Goal: Task Accomplishment & Management: Use online tool/utility

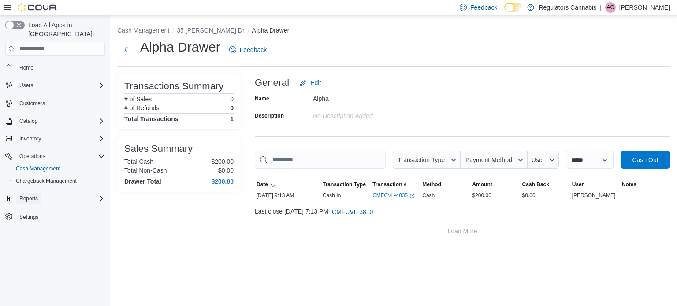
click at [34, 195] on span "Reports" at bounding box center [28, 198] width 19 height 7
click at [35, 230] on link "Reports" at bounding box center [25, 235] width 26 height 11
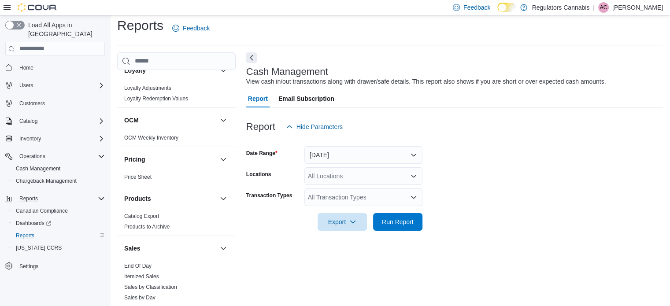
scroll to position [661, 0]
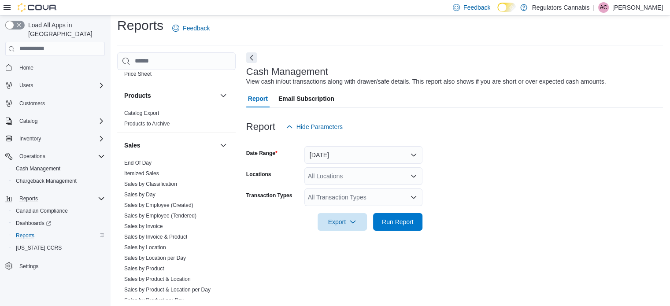
drag, startPoint x: 138, startPoint y: 156, endPoint x: 418, endPoint y: 189, distance: 281.6
click at [138, 160] on link "End Of Day" at bounding box center [137, 163] width 27 height 6
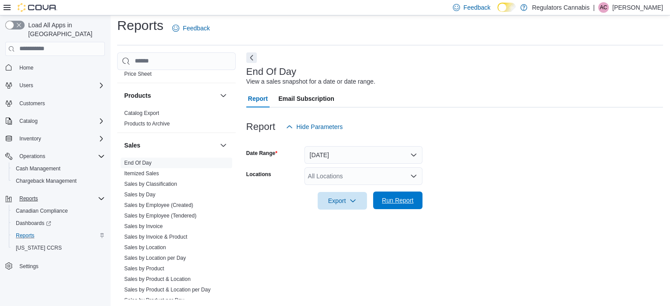
click at [411, 201] on span "Run Report" at bounding box center [398, 200] width 32 height 9
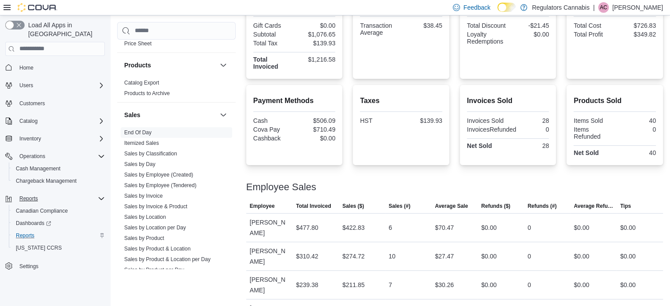
scroll to position [243, 0]
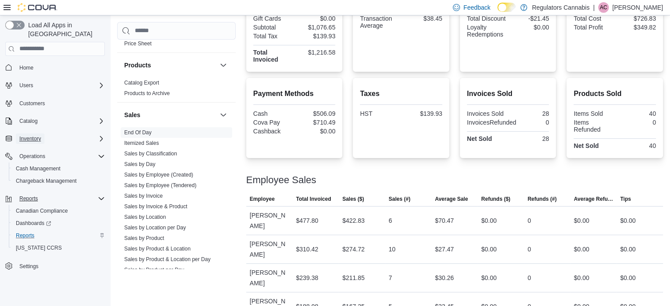
click at [28, 135] on span "Inventory" at bounding box center [30, 138] width 22 height 7
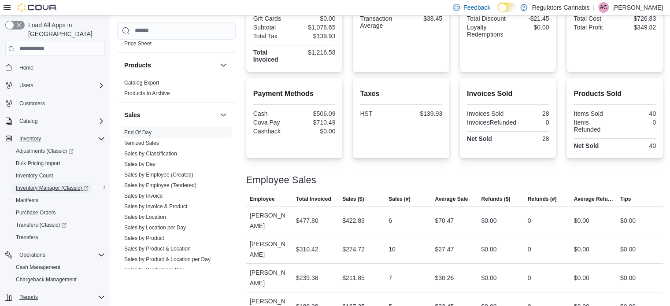
click at [31, 185] on span "Inventory Manager (Classic)" at bounding box center [52, 188] width 73 height 7
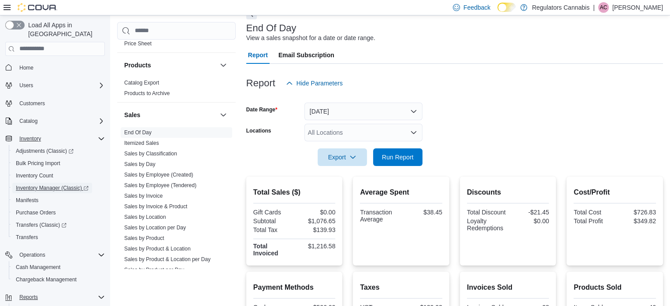
scroll to position [0, 0]
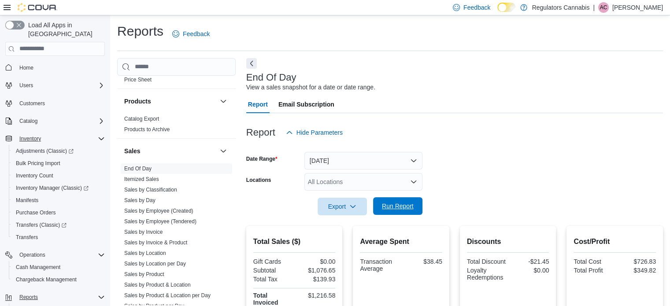
click at [407, 203] on span "Run Report" at bounding box center [398, 206] width 32 height 9
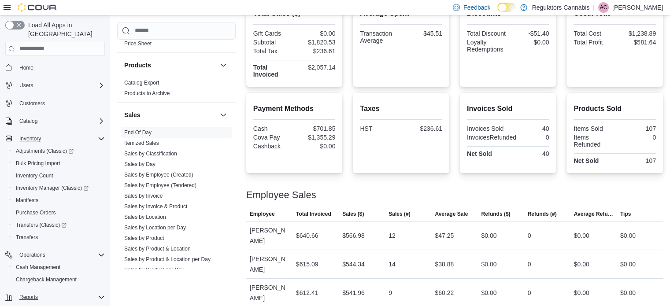
scroll to position [243, 0]
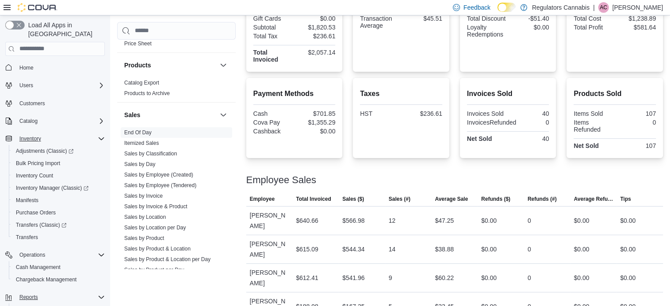
click at [457, 173] on div at bounding box center [454, 169] width 417 height 11
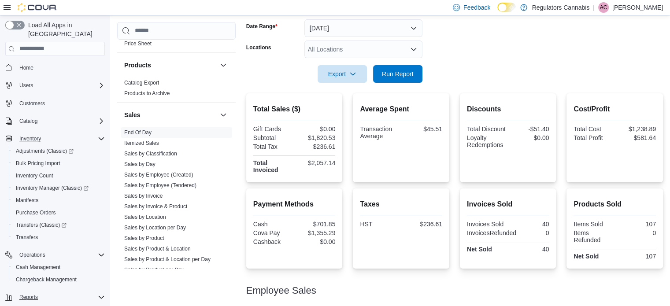
scroll to position [0, 0]
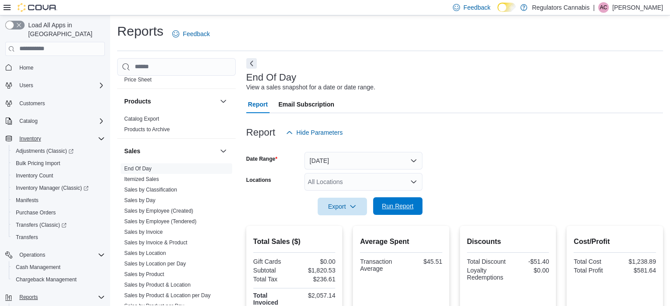
click at [414, 208] on span "Run Report" at bounding box center [397, 206] width 39 height 18
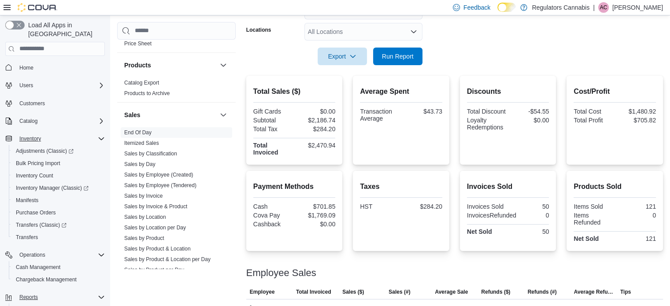
scroll to position [23, 0]
